Goal: Transaction & Acquisition: Purchase product/service

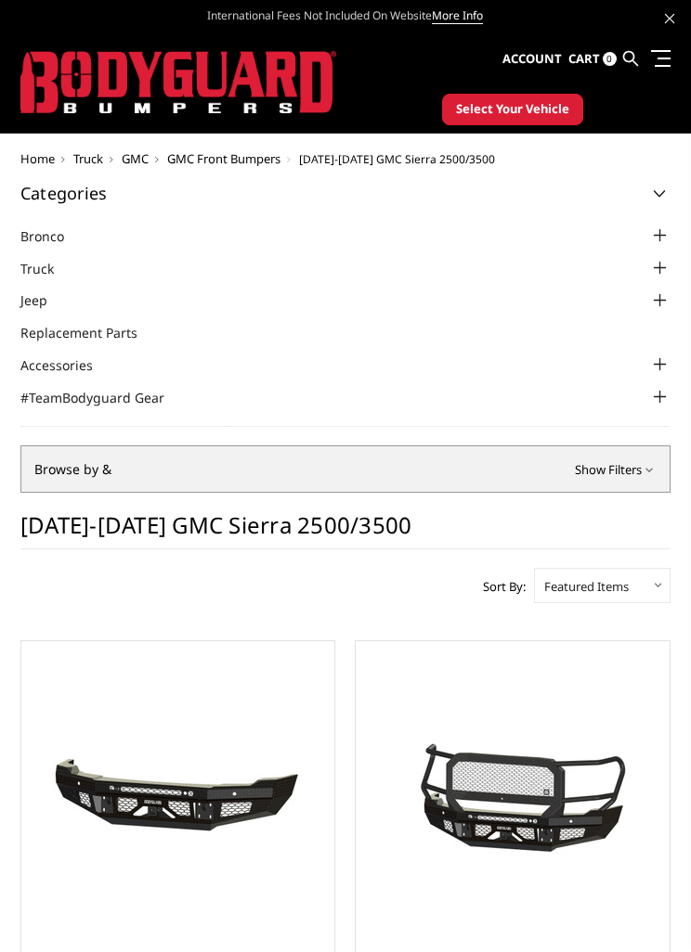
click at [655, 265] on div at bounding box center [659, 268] width 22 height 22
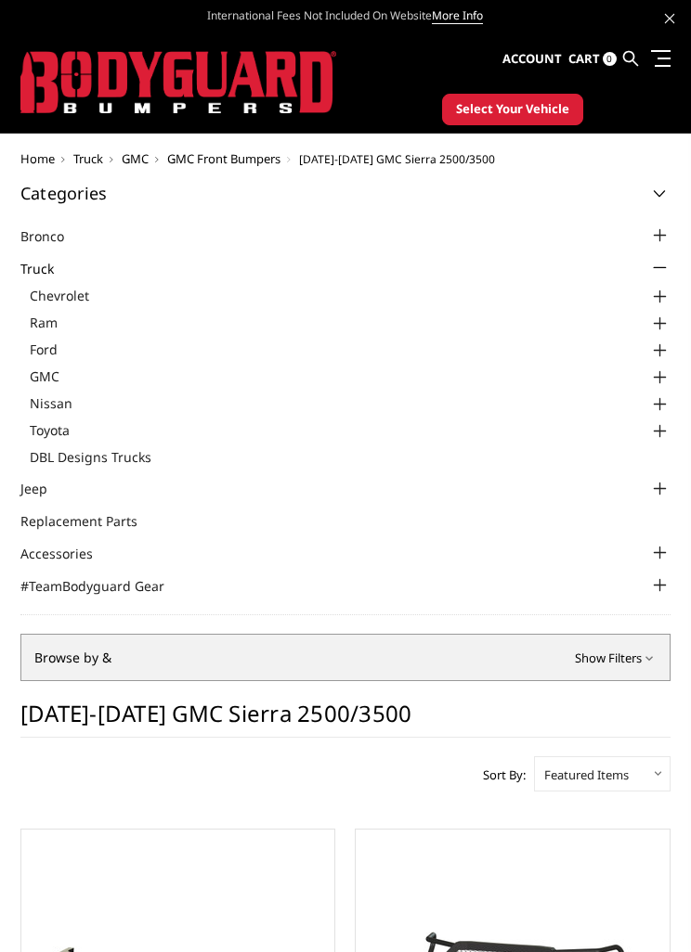
click at [658, 373] on div at bounding box center [659, 378] width 22 height 22
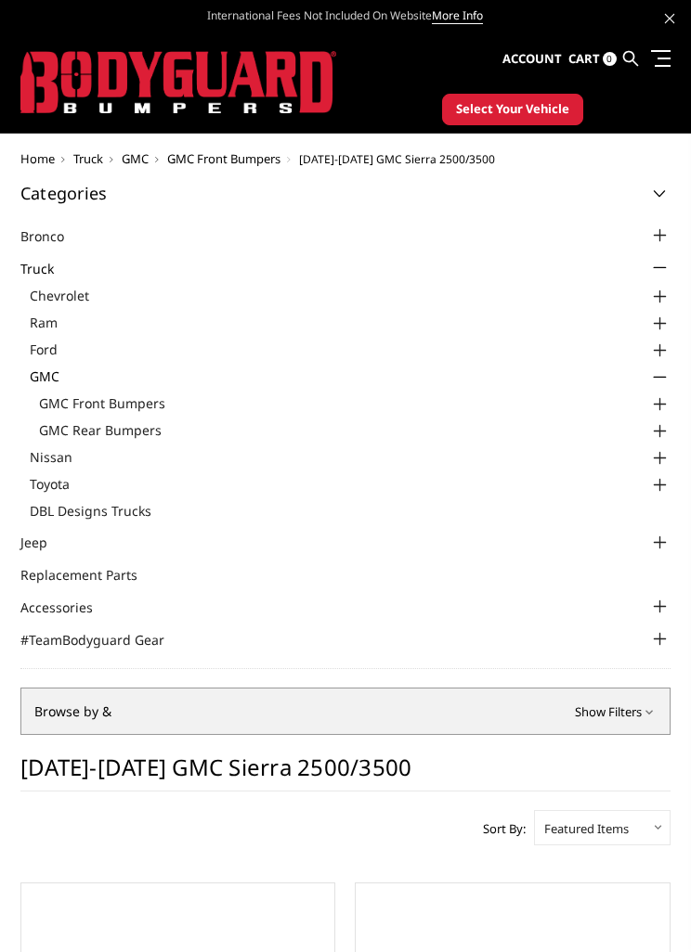
click at [669, 397] on div at bounding box center [659, 405] width 22 height 22
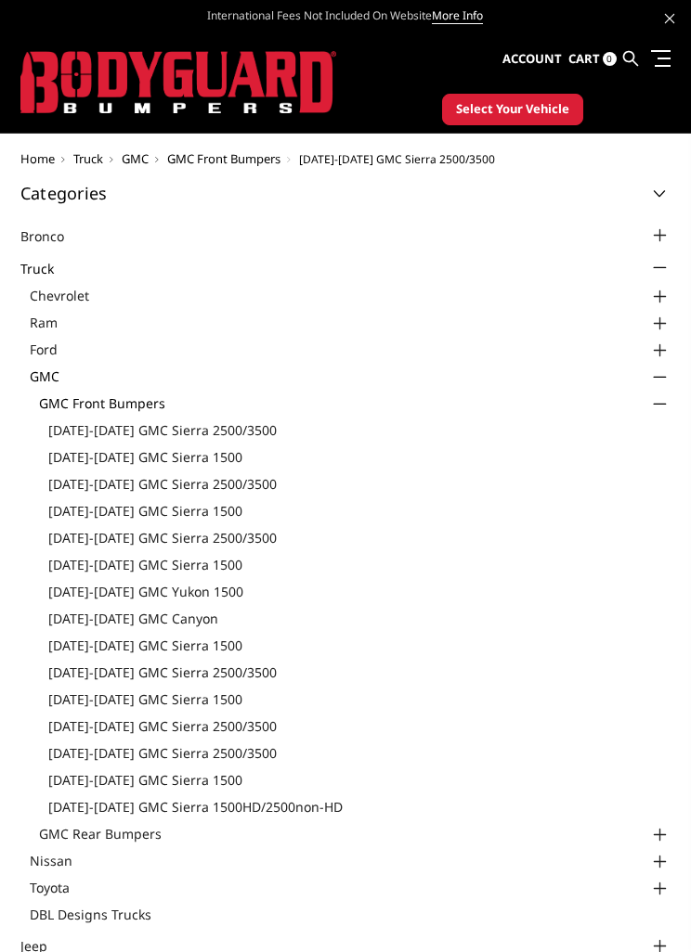
click at [240, 425] on link "[DATE]-[DATE] GMC Sierra 2500/3500" at bounding box center [359, 430] width 622 height 19
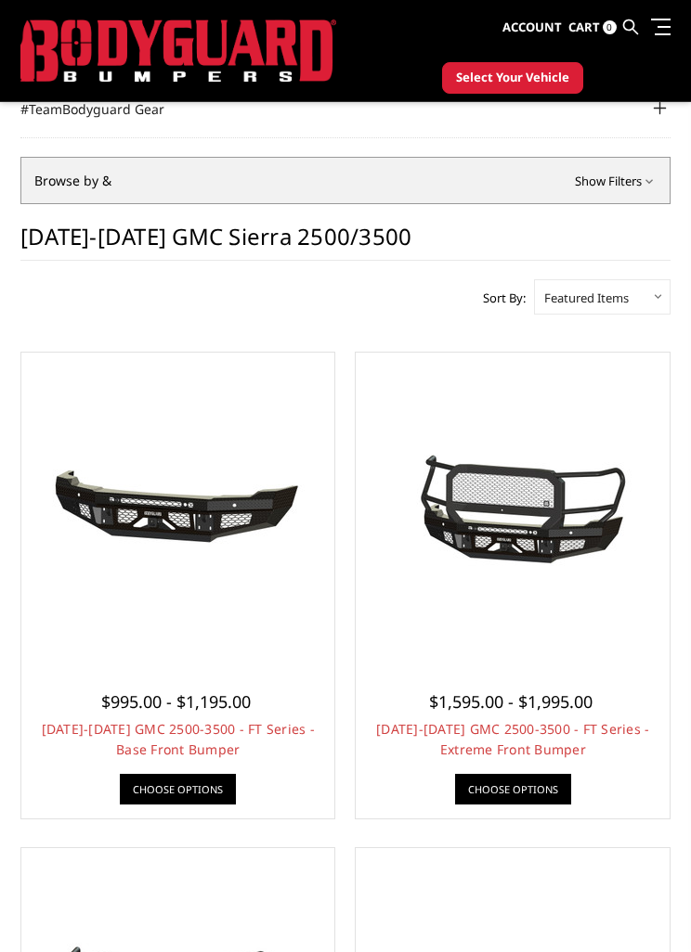
scroll to position [240, 0]
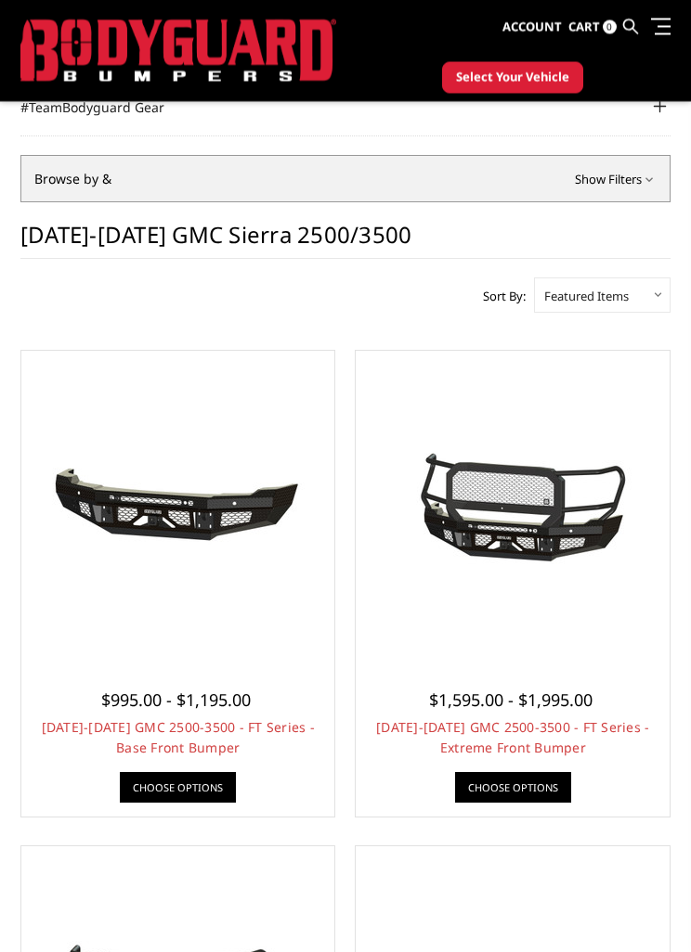
click at [543, 776] on link "Choose Options" at bounding box center [513, 788] width 116 height 31
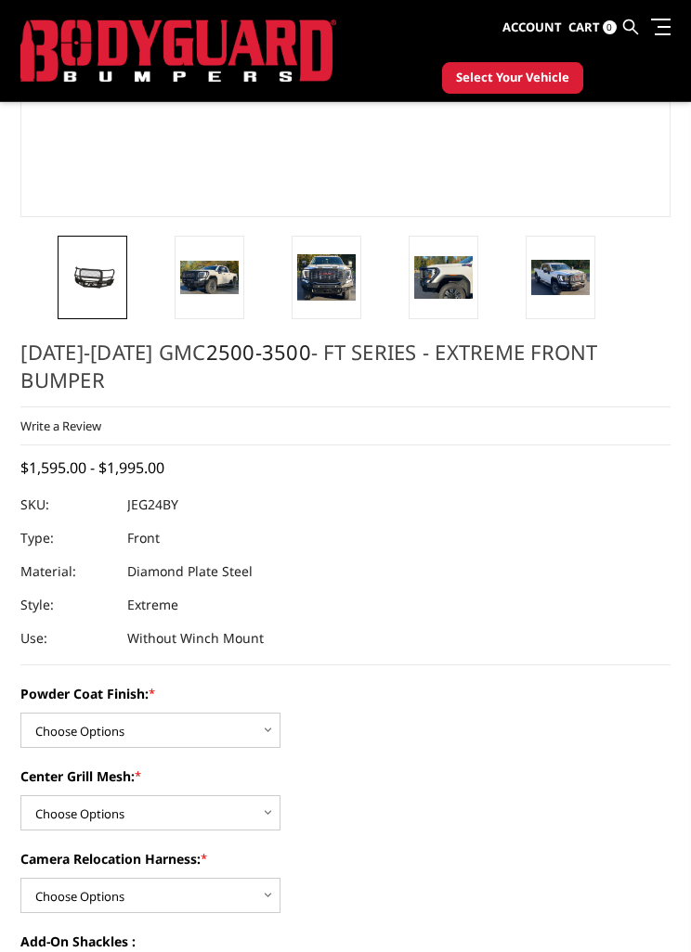
scroll to position [400, 0]
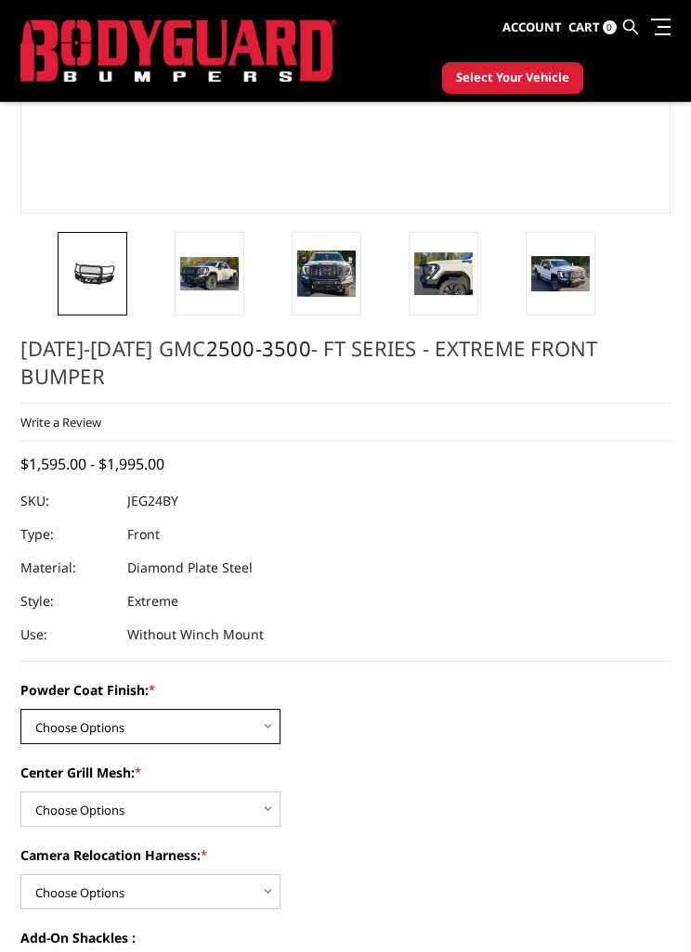
click at [280, 709] on select "Choose Options Bare Metal Gloss Black Powder Coat Textured Black Powder Coat" at bounding box center [150, 726] width 260 height 35
select select "3286"
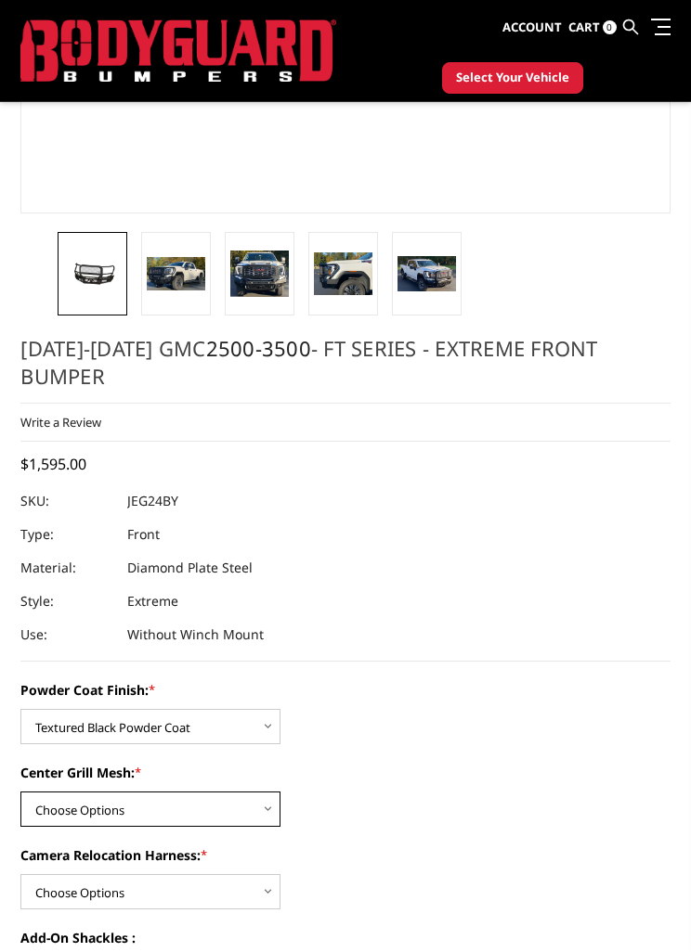
click at [279, 792] on select "Choose Options WITH Expanded Metal in Center Grill WITHOUT Expanded Metal in Ce…" at bounding box center [150, 809] width 260 height 35
select select "3287"
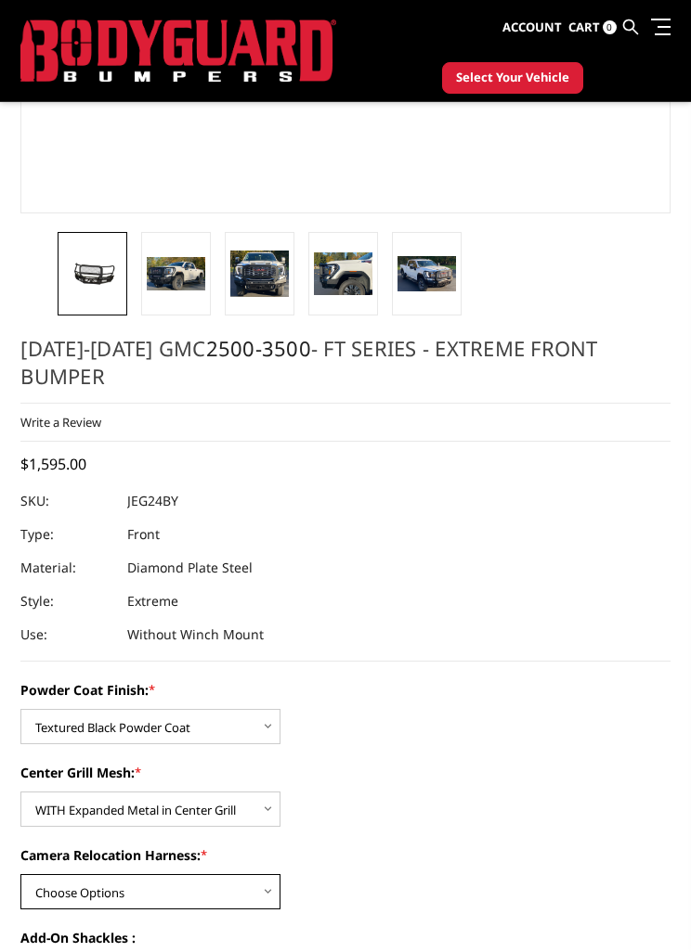
click at [280, 874] on select "Choose Options WITH Camera Relocation Harness WITHOUT Camera Relocation Harness" at bounding box center [150, 891] width 260 height 35
select select "3289"
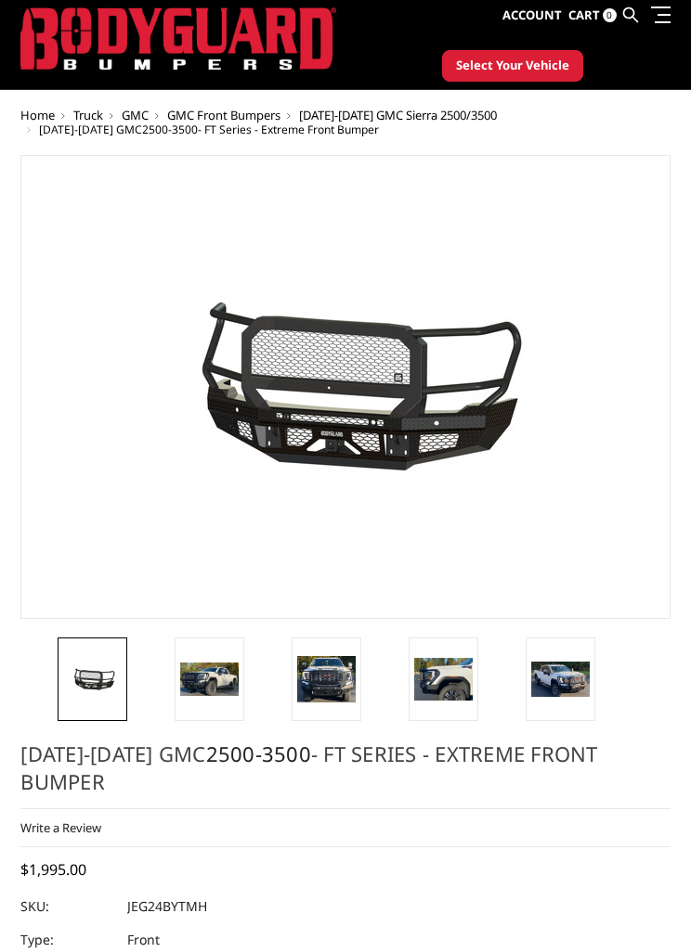
scroll to position [46, 0]
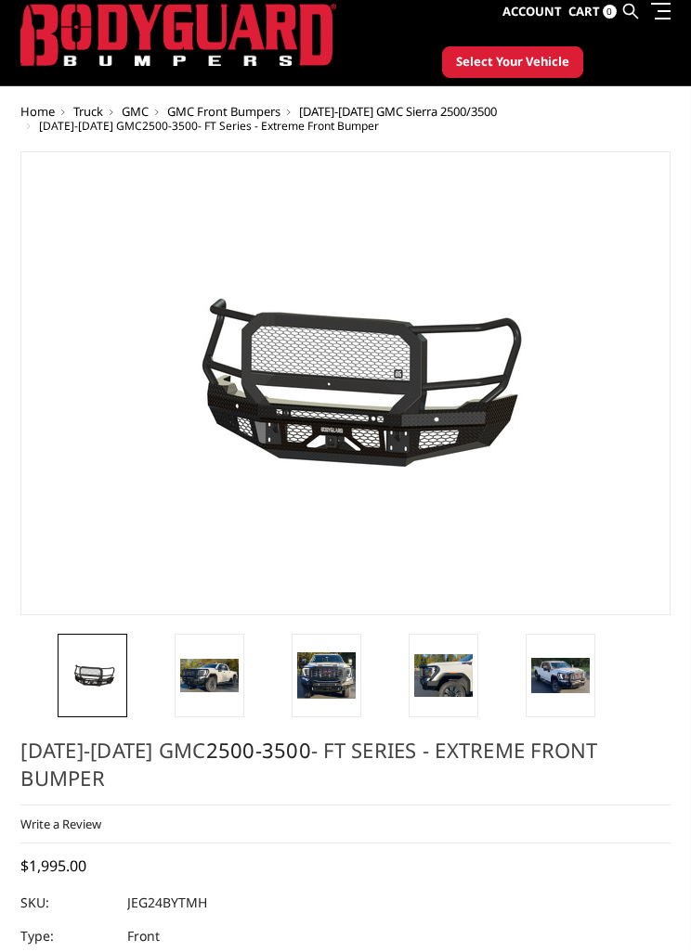
click at [232, 678] on img at bounding box center [209, 677] width 58 height 34
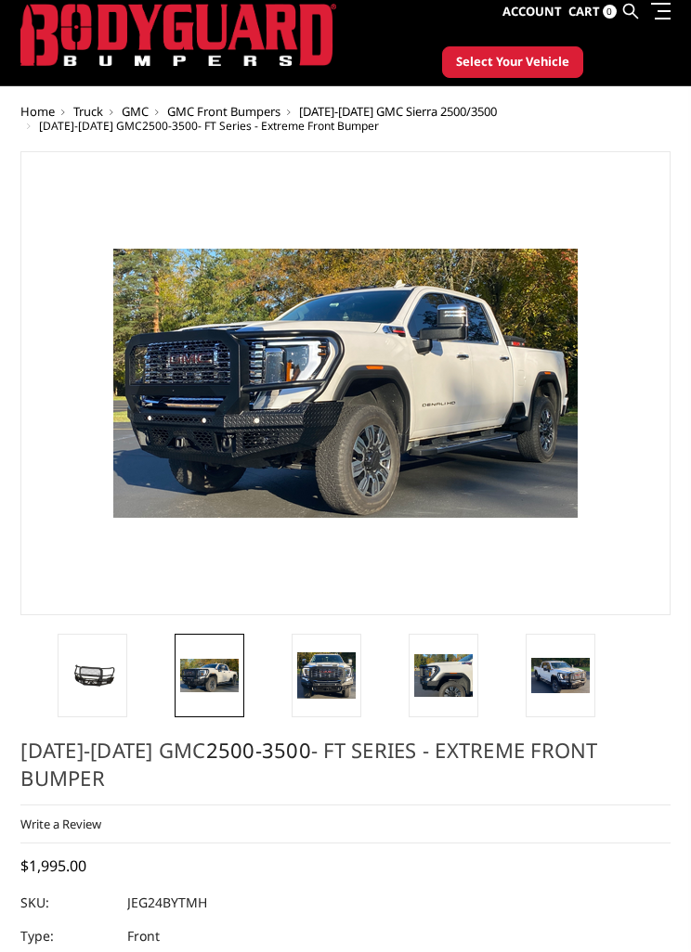
click at [332, 681] on img at bounding box center [326, 676] width 58 height 46
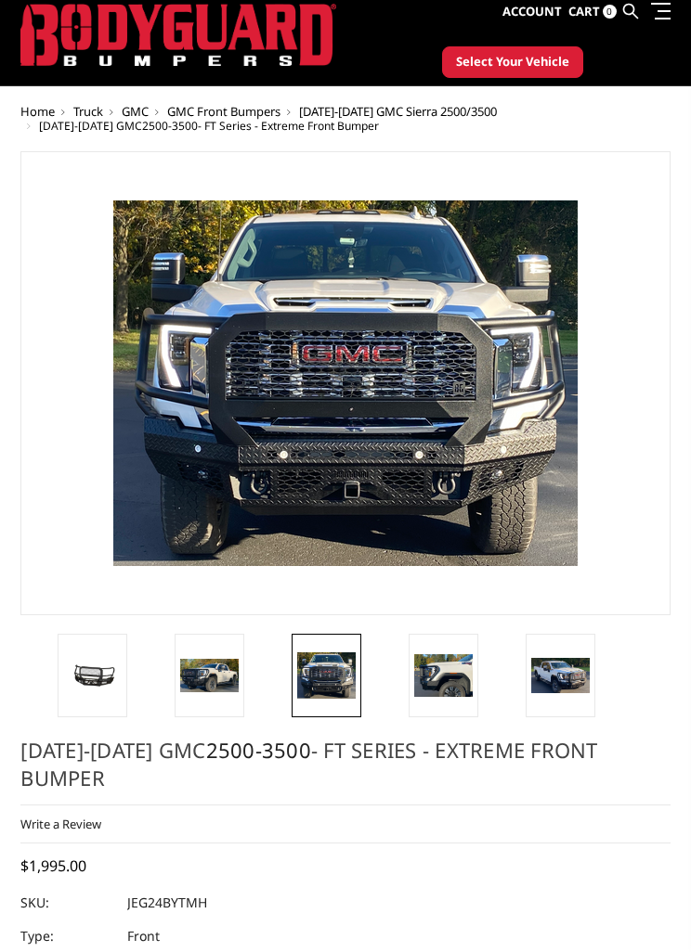
click at [444, 683] on img at bounding box center [443, 675] width 58 height 43
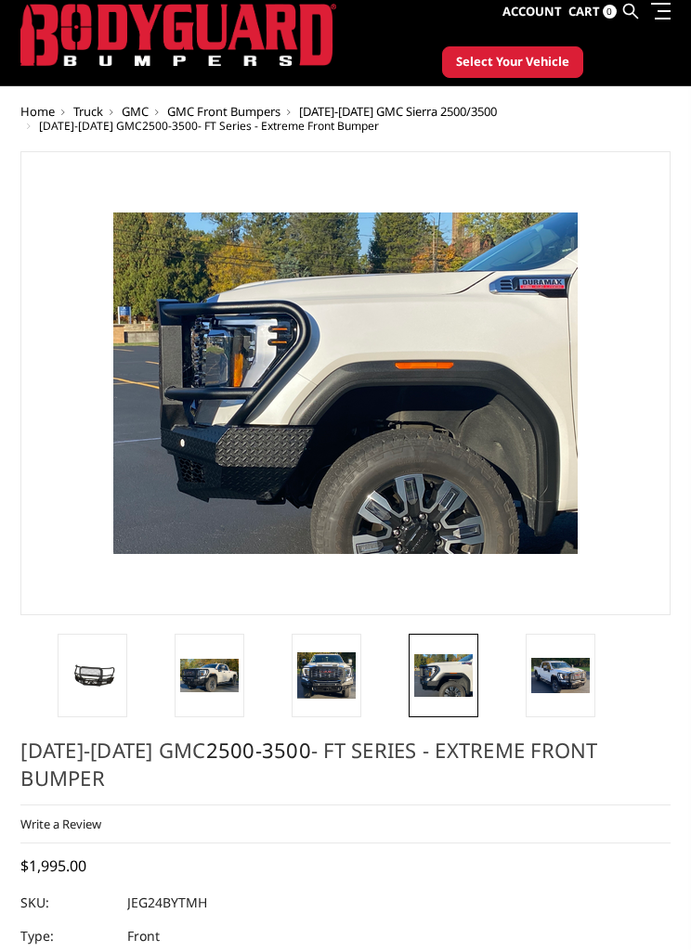
click at [574, 670] on img at bounding box center [560, 675] width 58 height 35
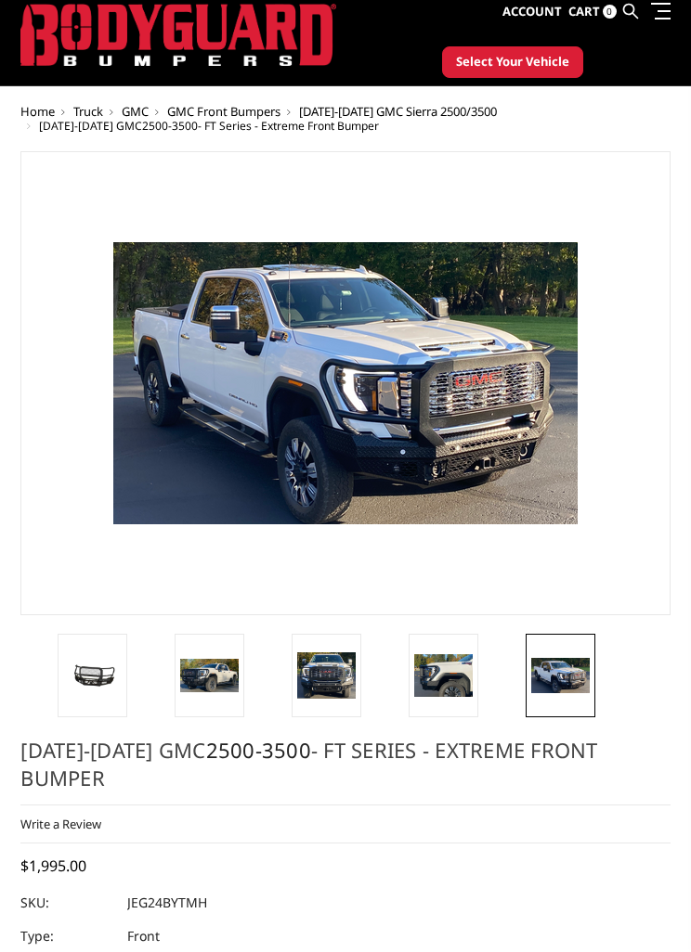
scroll to position [0, 0]
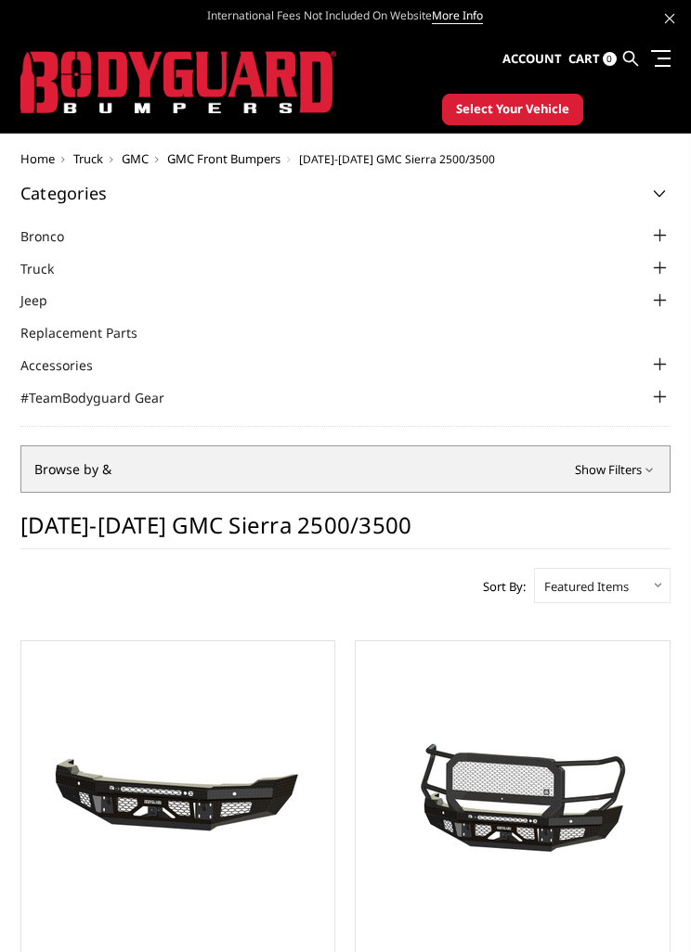
scroll to position [301, 0]
